Goal: Information Seeking & Learning: Learn about a topic

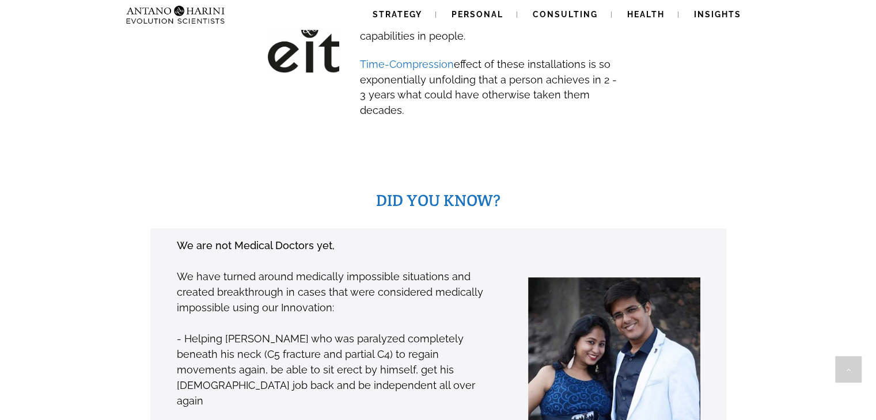
scroll to position [727, 0]
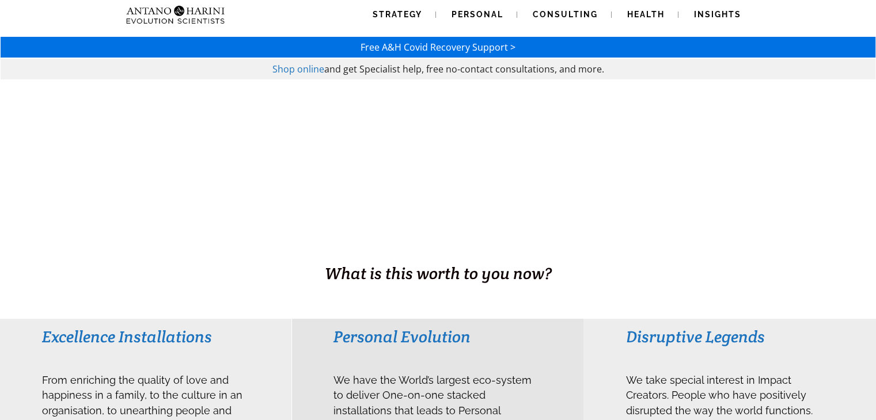
scroll to position [0, 0]
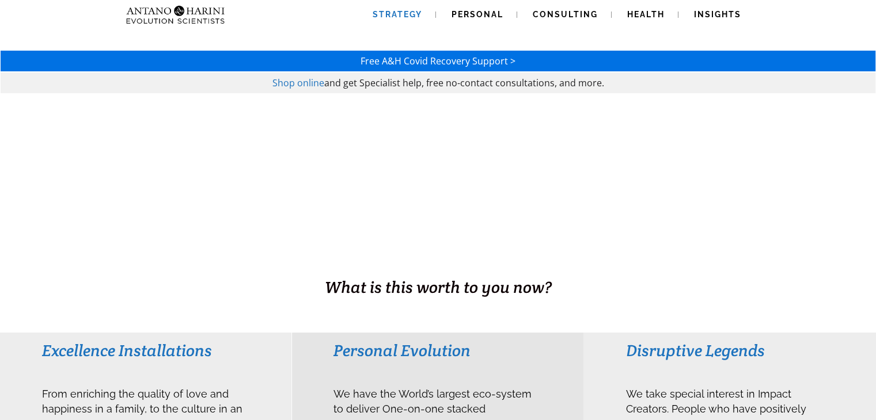
click at [383, 13] on span "Strategy" at bounding box center [398, 14] width 50 height 9
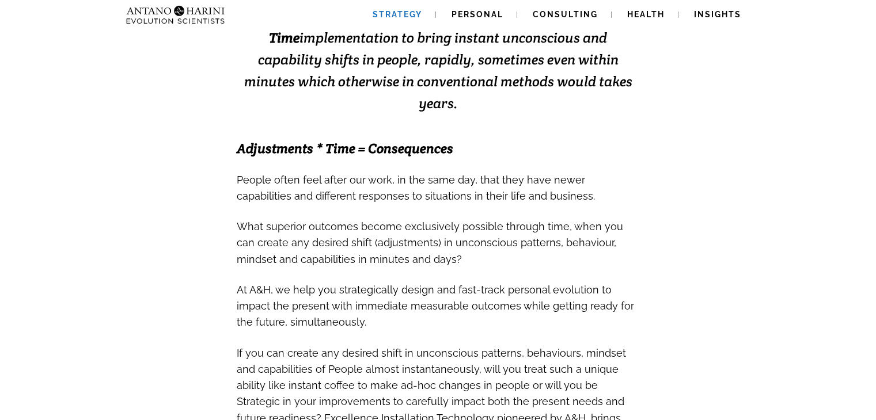
scroll to position [312, 0]
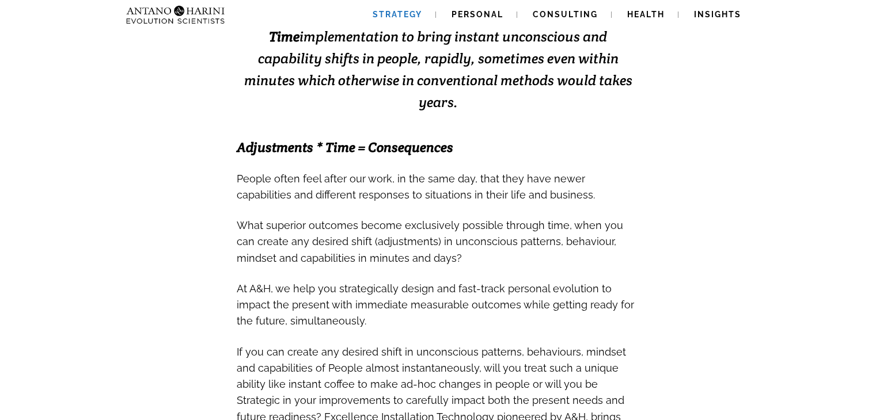
click at [500, 276] on span "At A&H, we help you strategically design and fast-track personal evolution to i…" at bounding box center [435, 302] width 397 height 53
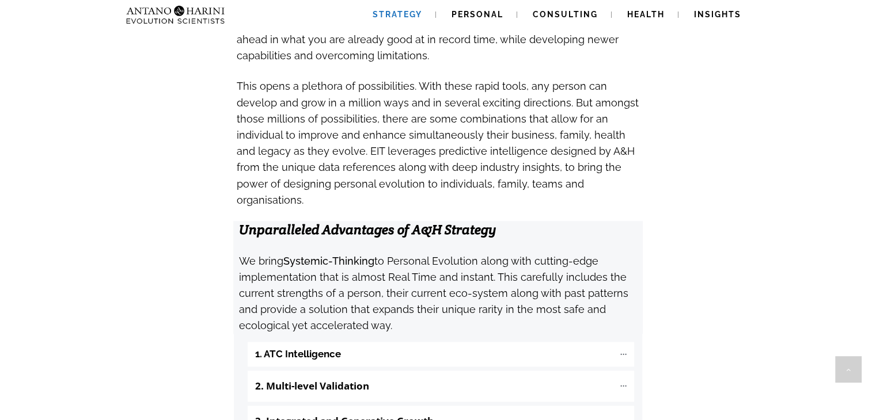
scroll to position [1066, 0]
